Goal: Check status: Check status

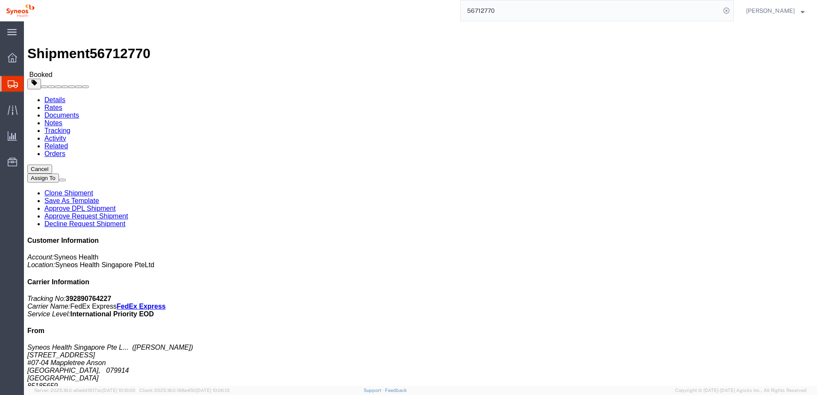
click div "Ship From Syneos Health Singapore Pte Ltd ([PERSON_NAME]) [STREET_ADDRESS][PERS…"
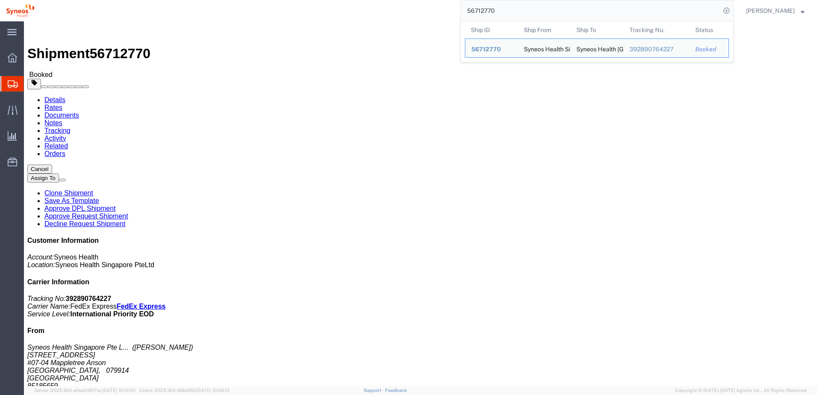
drag, startPoint x: 527, startPoint y: 6, endPoint x: 439, endPoint y: 14, distance: 88.4
click at [450, 11] on div "56712770 Ship ID Ship From Ship To Tracking Nu. Status Ship ID 56712770 Ship Fr…" at bounding box center [387, 10] width 693 height 21
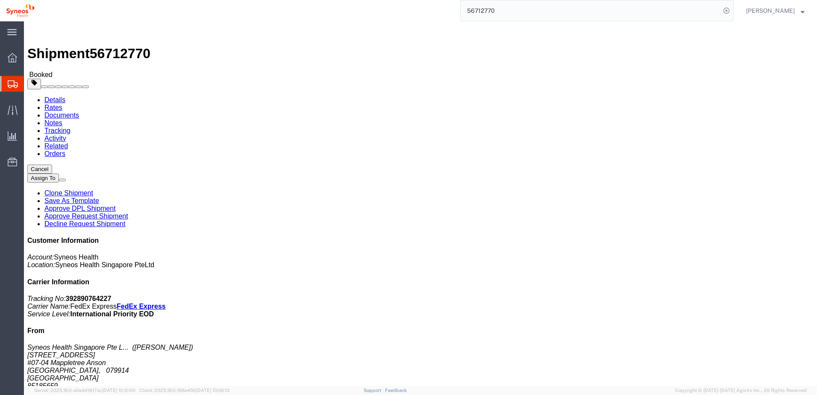
paste input "29657"
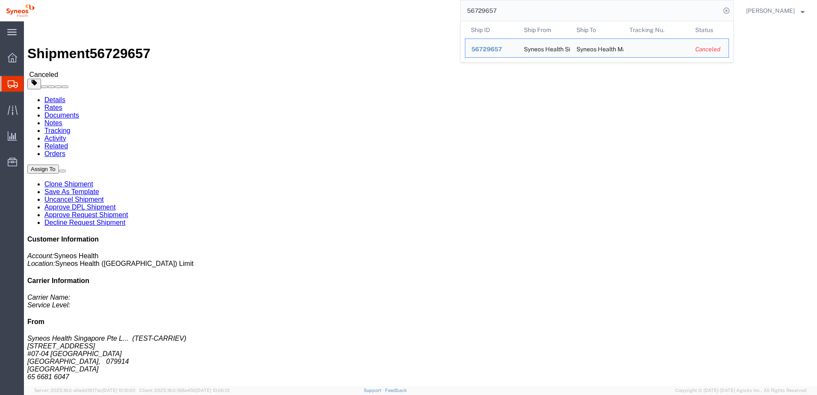
drag, startPoint x: 516, startPoint y: 15, endPoint x: 454, endPoint y: 11, distance: 62.9
click at [454, 11] on div "56729657 Ship ID Ship From Ship To Tracking Nu. Status Ship ID 56729657 Ship Fr…" at bounding box center [387, 10] width 693 height 21
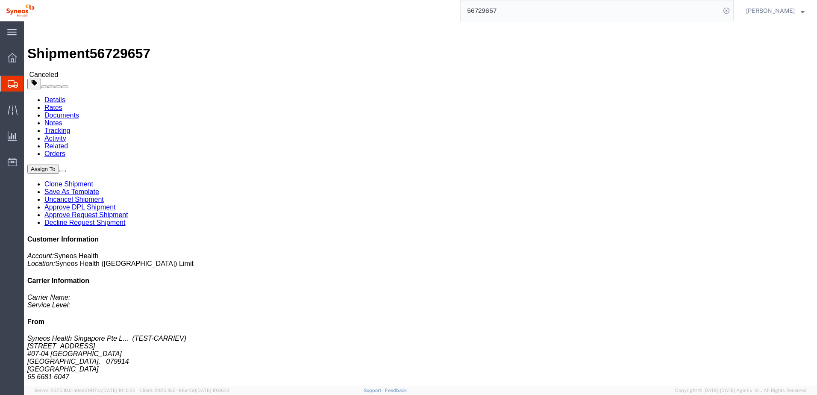
paste input "30083"
type input "56730083"
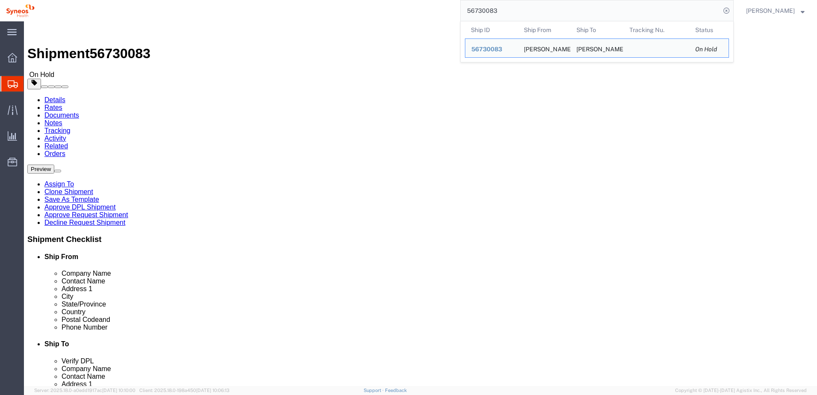
click div "Shipment 56730083 On Hold"
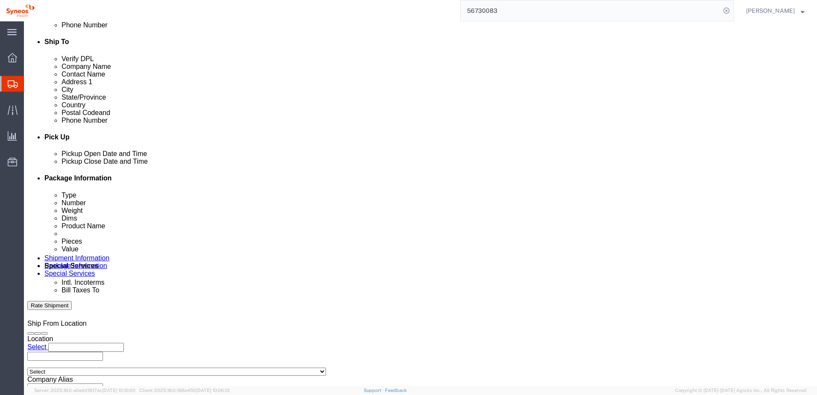
scroll to position [370, 0]
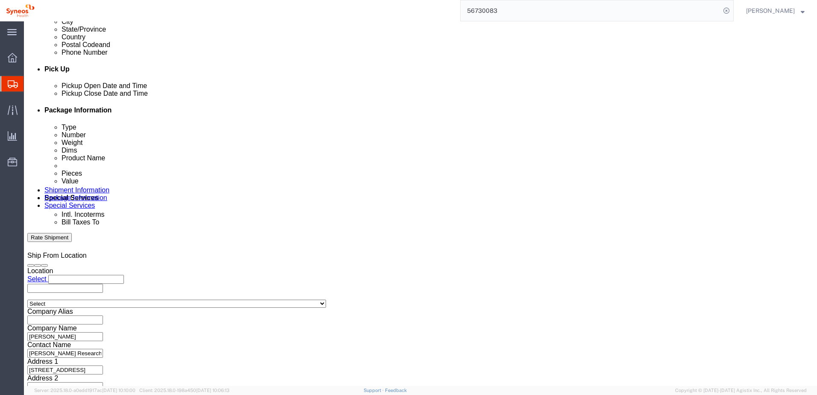
click button "Continue"
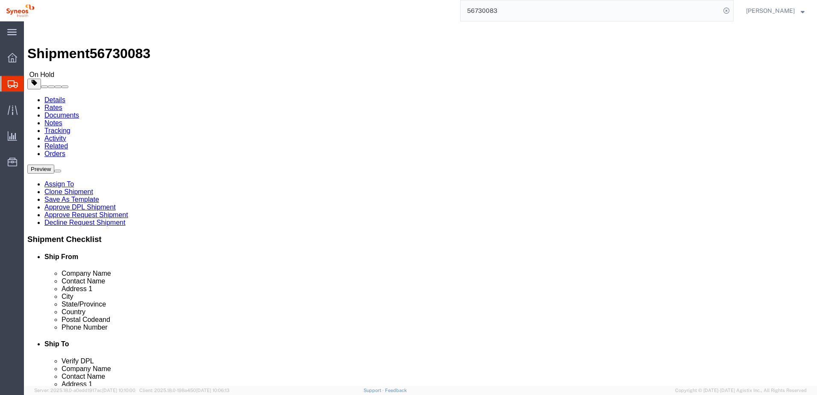
click link "Approve DPL Shipment"
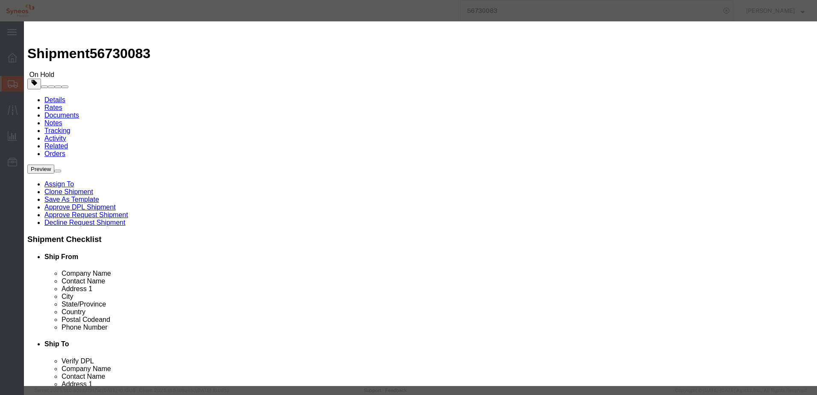
click button "Yes"
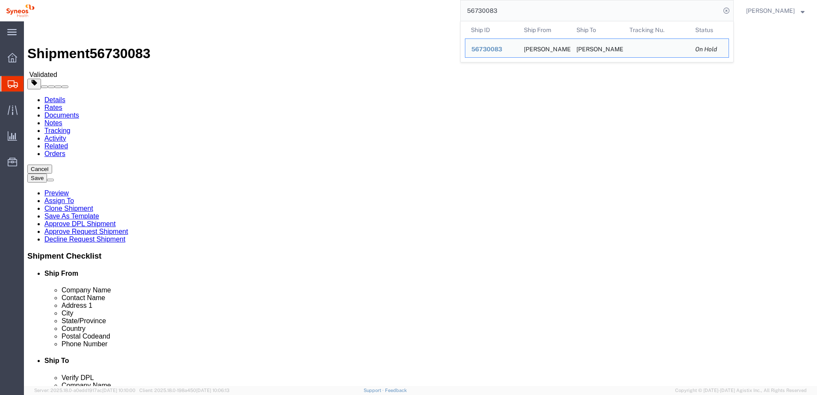
click at [522, 14] on input "56730083" at bounding box center [590, 10] width 260 height 20
drag, startPoint x: 514, startPoint y: 11, endPoint x: 497, endPoint y: 12, distance: 17.1
click at [497, 12] on input "56730083" at bounding box center [590, 10] width 260 height 20
click at [477, 12] on input "56730083" at bounding box center [590, 10] width 260 height 20
